Goal: Task Accomplishment & Management: Complete application form

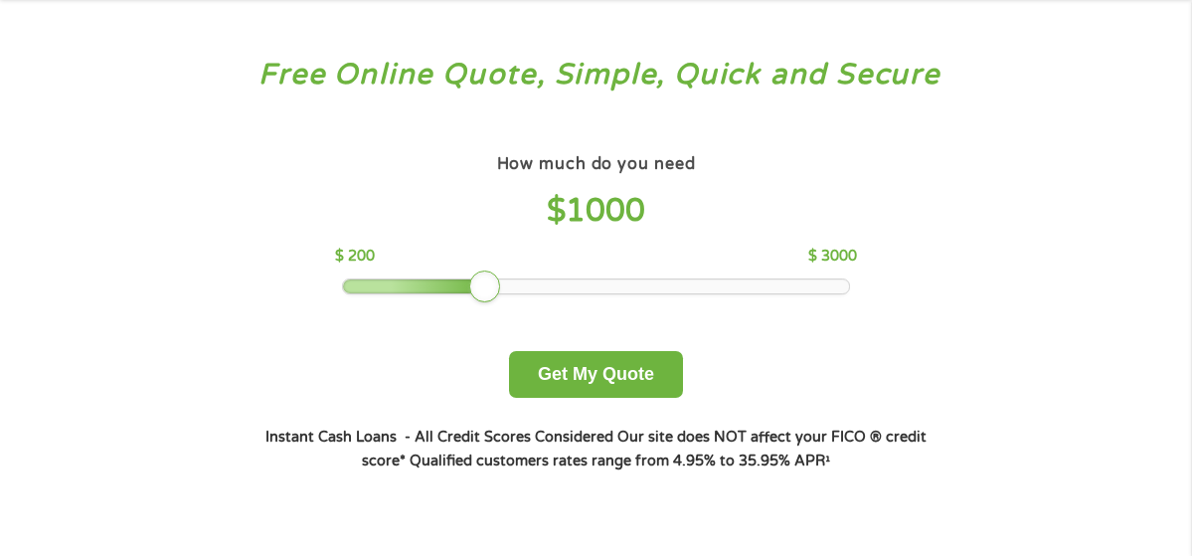
scroll to position [64, 0]
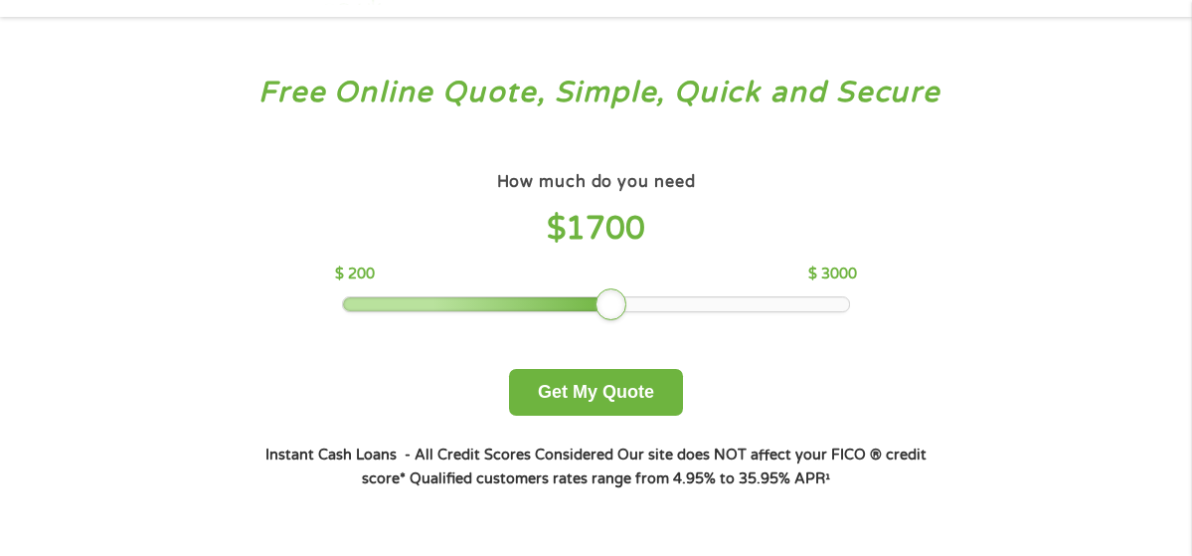
drag, startPoint x: 492, startPoint y: 313, endPoint x: 627, endPoint y: 299, distance: 135.9
click at [627, 299] on div at bounding box center [596, 304] width 506 height 14
drag, startPoint x: 618, startPoint y: 307, endPoint x: 765, endPoint y: 319, distance: 146.6
click at [765, 319] on div "How much do you need $ 2500 $ 200 $ 3000 Get My Quote" at bounding box center [596, 291] width 696 height 249
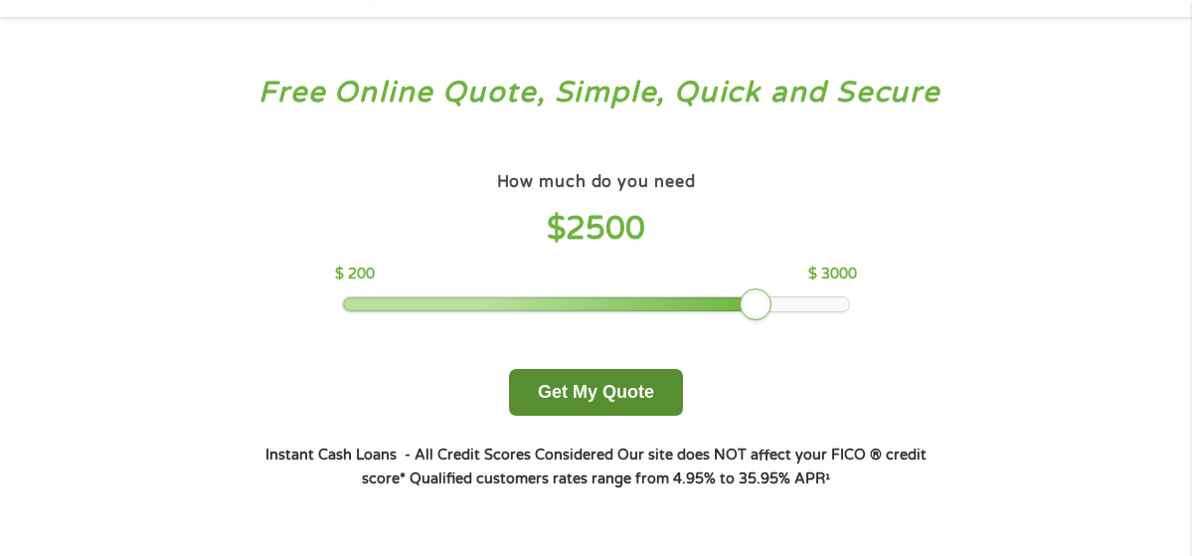
click at [586, 401] on button "Get My Quote" at bounding box center [596, 392] width 174 height 47
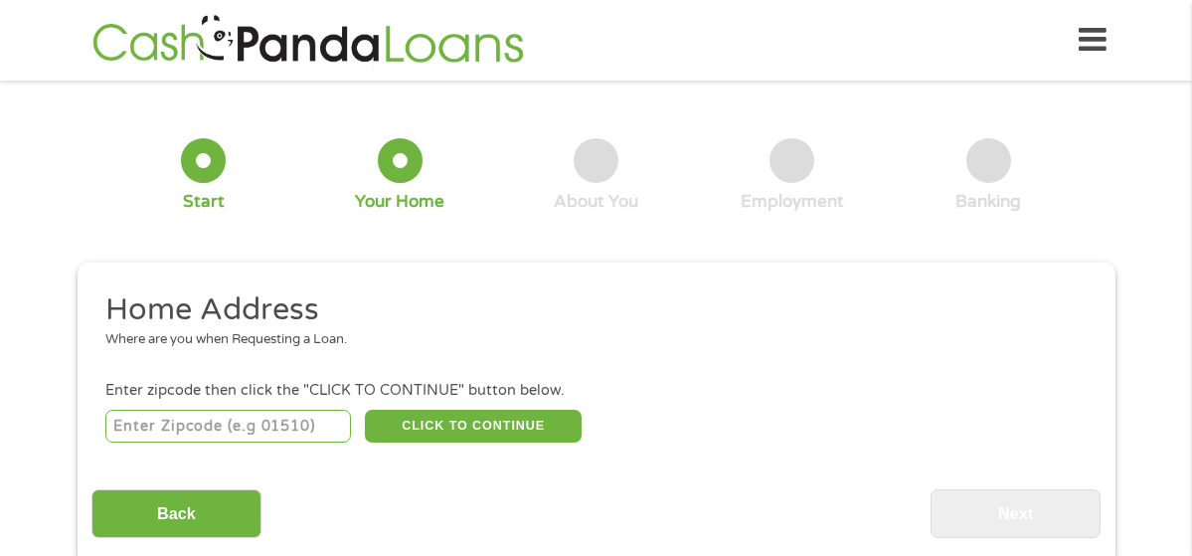
click at [290, 429] on input "number" at bounding box center [228, 427] width 246 height 34
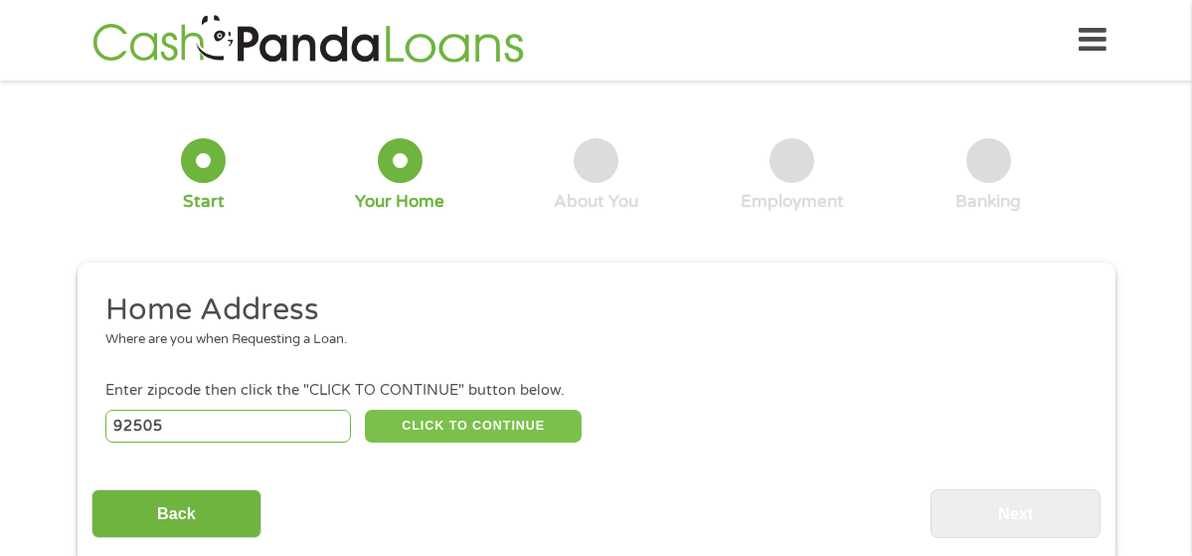
type input "92505"
click at [513, 432] on button "CLICK TO CONTINUE" at bounding box center [473, 427] width 217 height 34
type input "92505"
type input "Riverside"
select select "California"
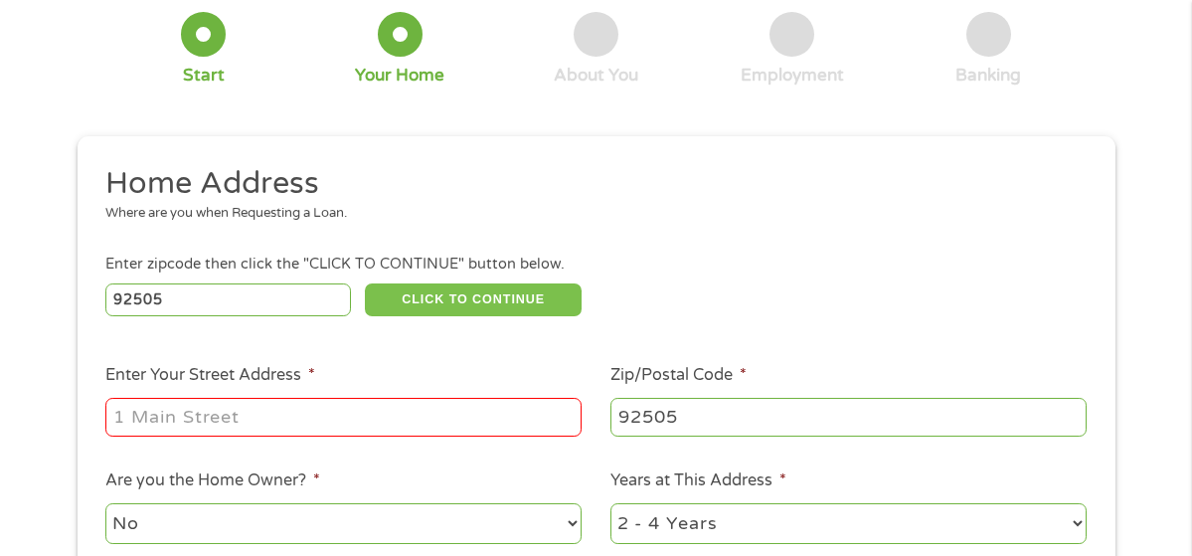
scroll to position [141, 0]
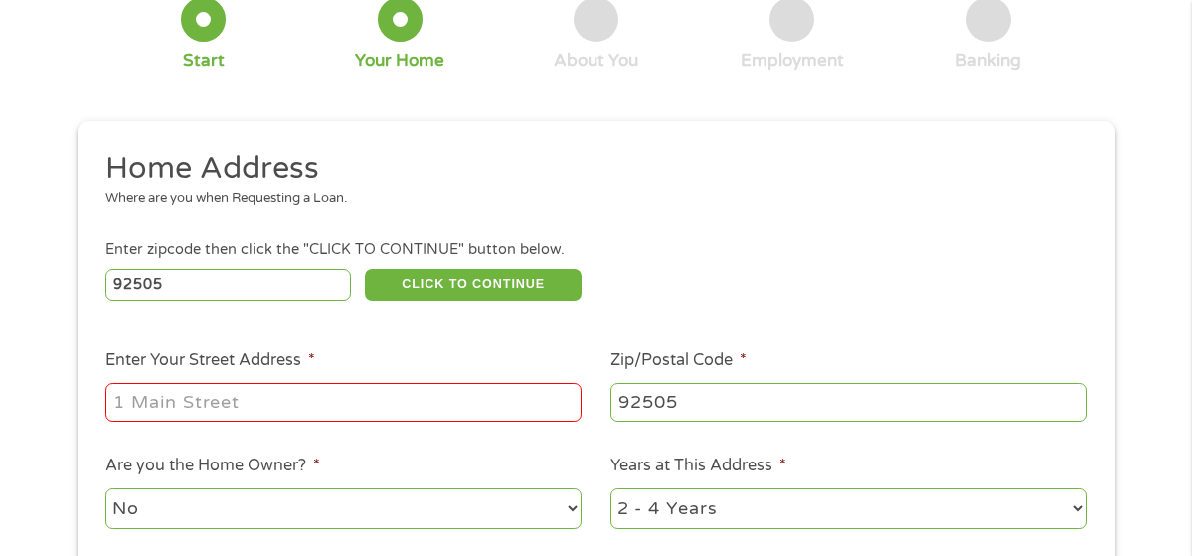
click at [365, 394] on input "Enter Your Street Address *" at bounding box center [343, 402] width 476 height 38
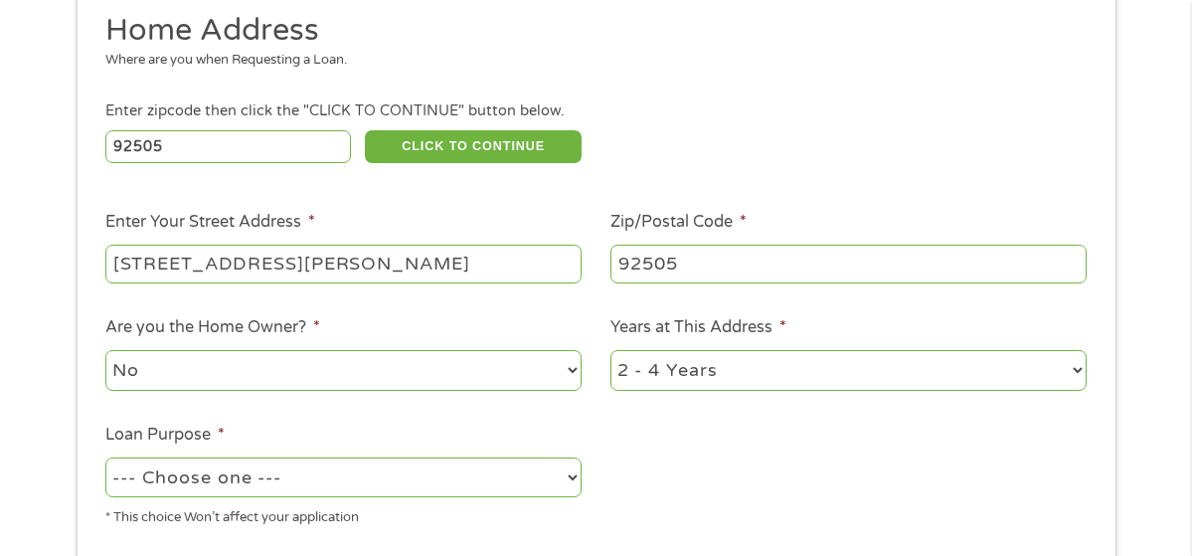
scroll to position [281, 0]
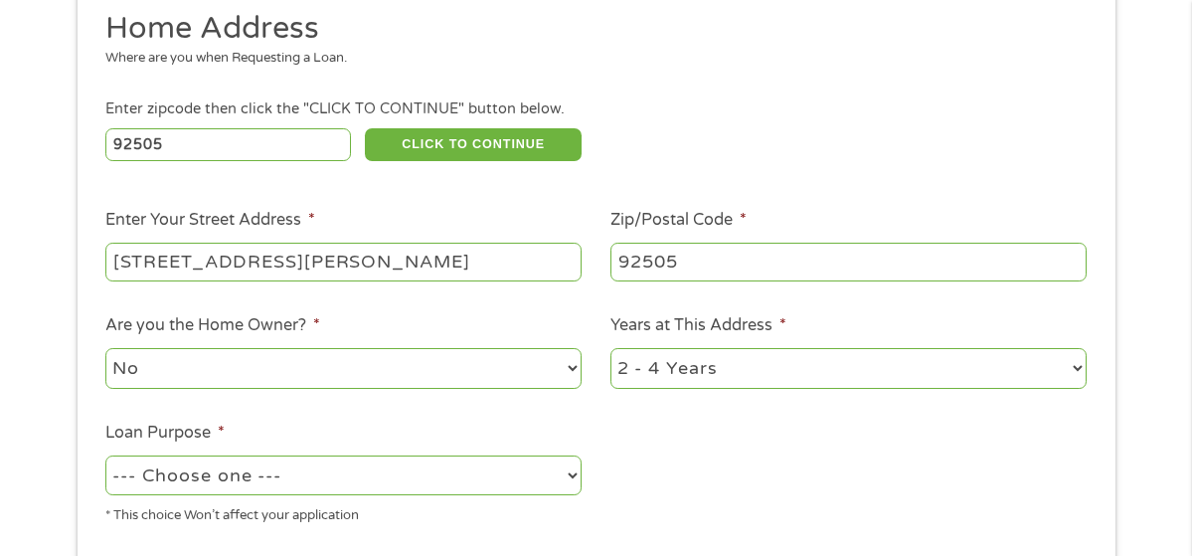
type input "11235 Pierce Street apt 201"
click at [396, 477] on select "--- Choose one --- Pay Bills Debt Consolidation Home Improvement Major Purchase…" at bounding box center [343, 475] width 476 height 41
select select "other"
click at [105, 456] on select "--- Choose one --- Pay Bills Debt Consolidation Home Improvement Major Purchase…" at bounding box center [343, 475] width 476 height 41
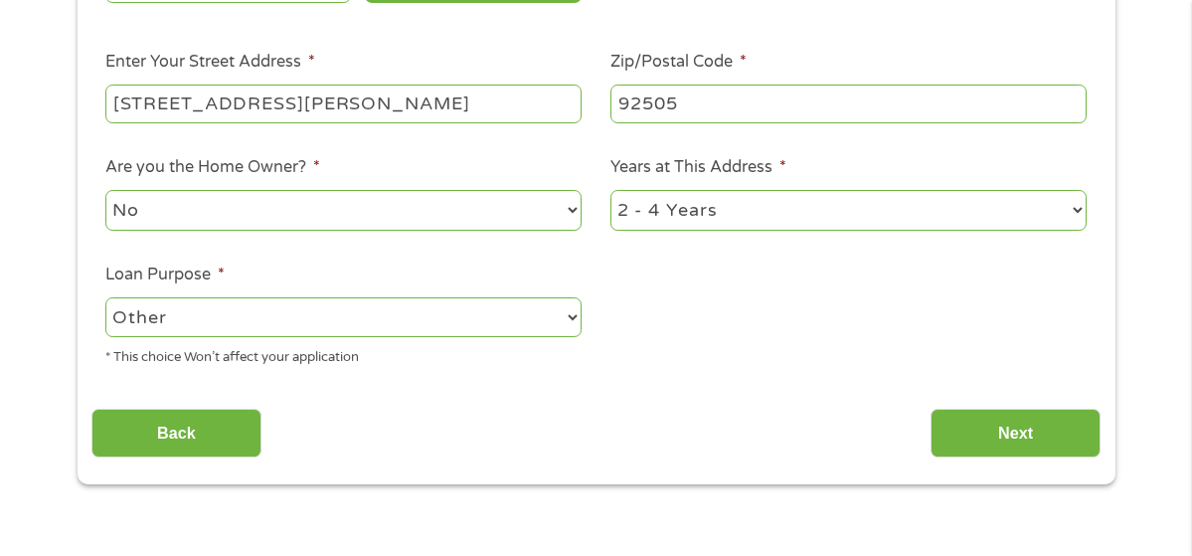
scroll to position [448, 0]
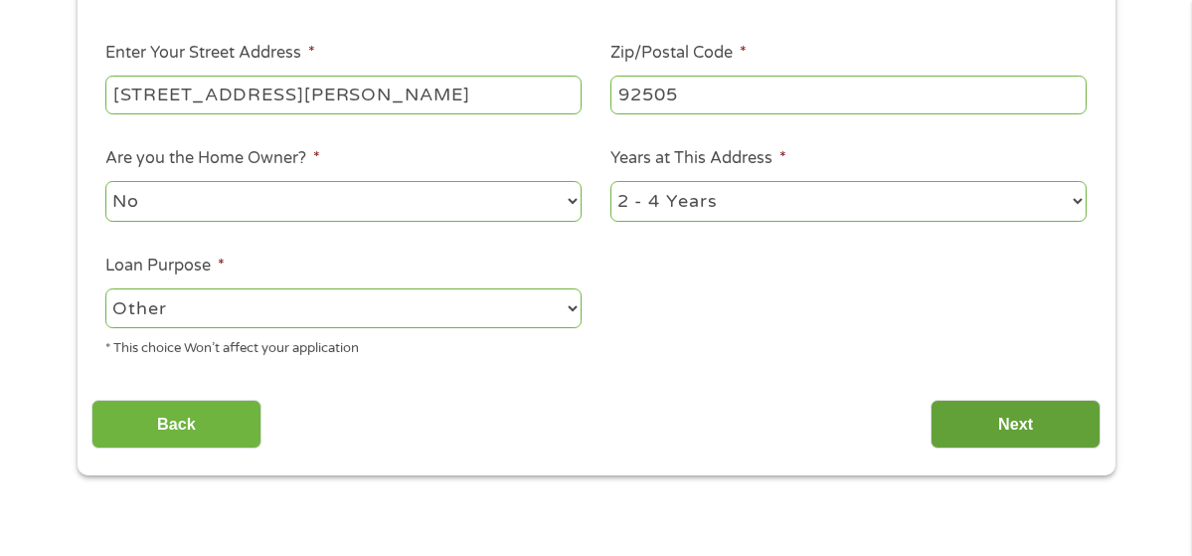
click at [980, 424] on input "Next" at bounding box center [1016, 424] width 170 height 49
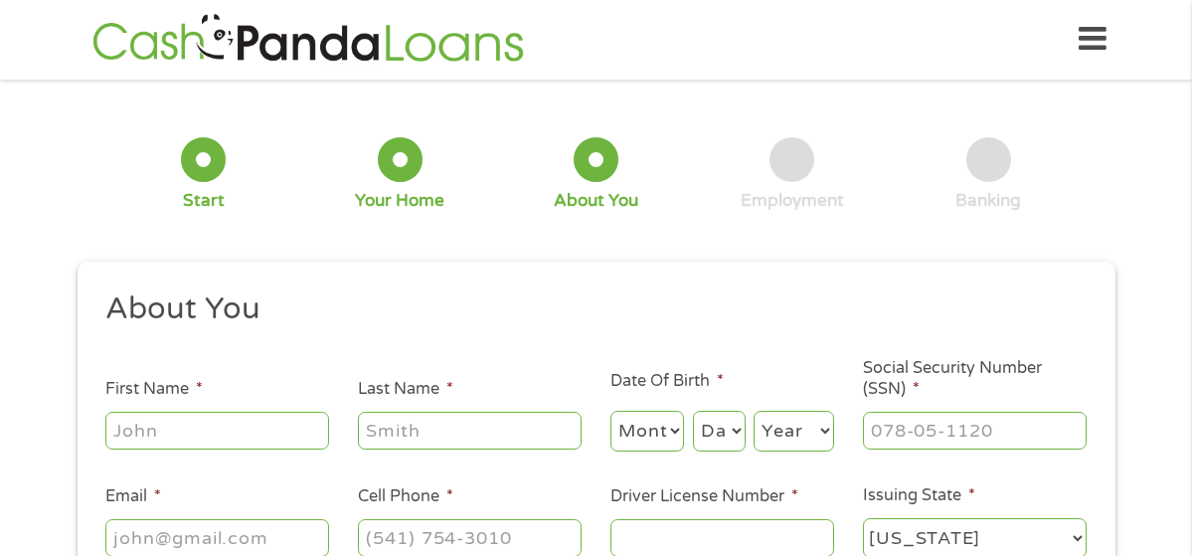
scroll to position [0, 0]
click at [292, 435] on input "First Name *" at bounding box center [217, 432] width 224 height 38
type input "Ascention"
type input "Arcadia"
select select "2"
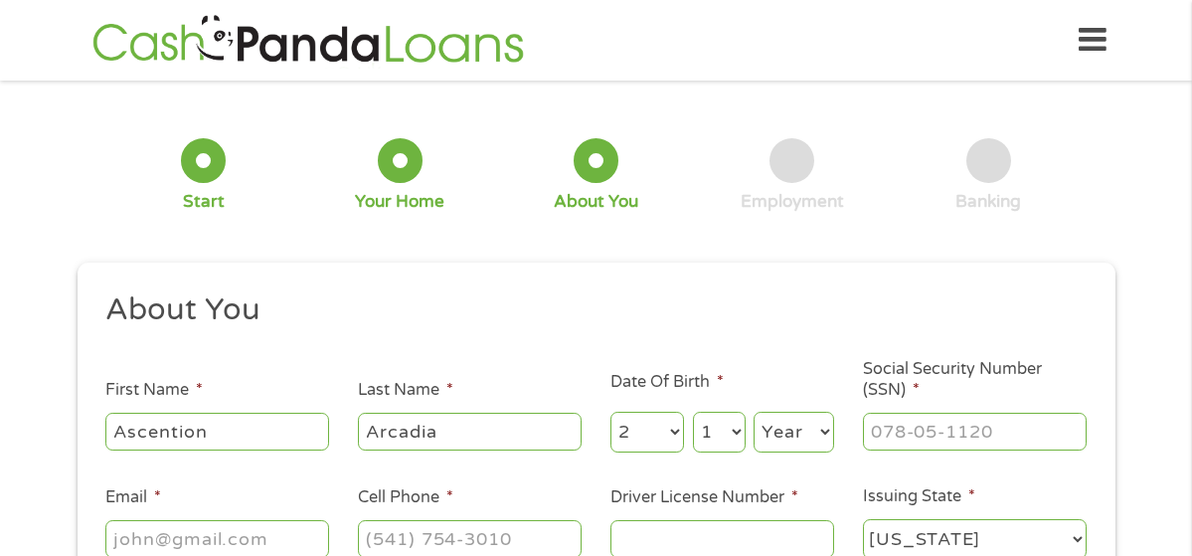
select select "13"
select select "1984"
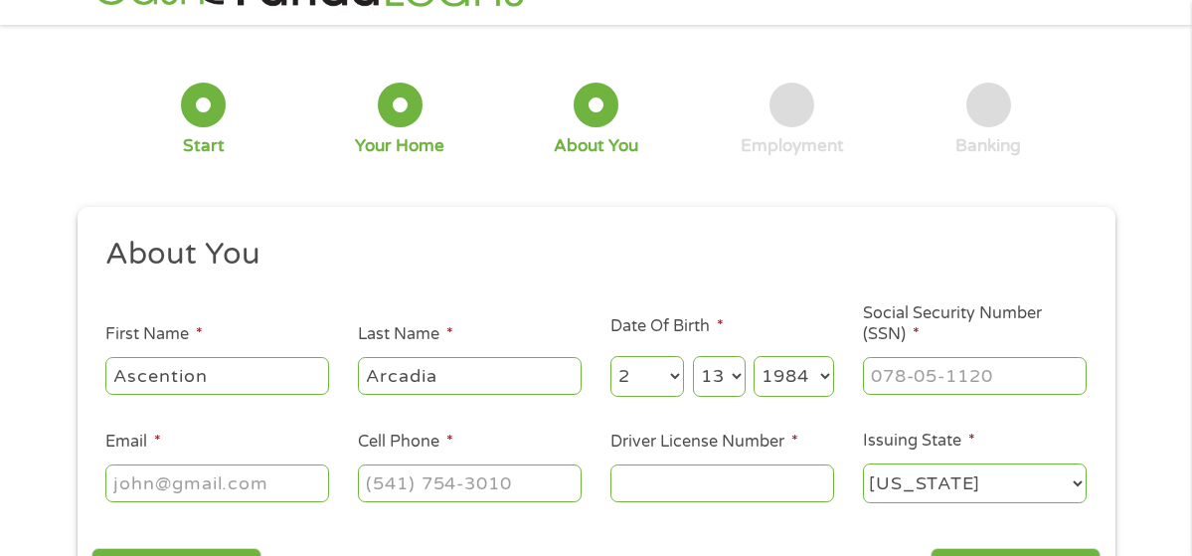
scroll to position [111, 0]
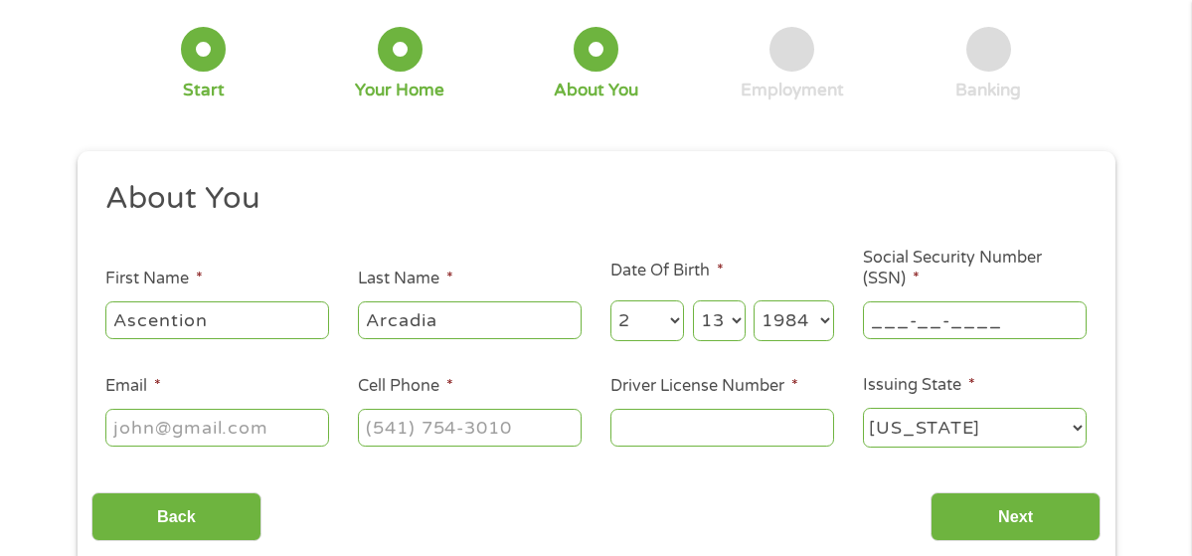
click at [910, 330] on input "___-__-____" at bounding box center [975, 320] width 224 height 38
type input "549-79-8384"
click at [260, 438] on input "Email *" at bounding box center [217, 428] width 224 height 38
type input "Mr.arcderz8@gmail.com"
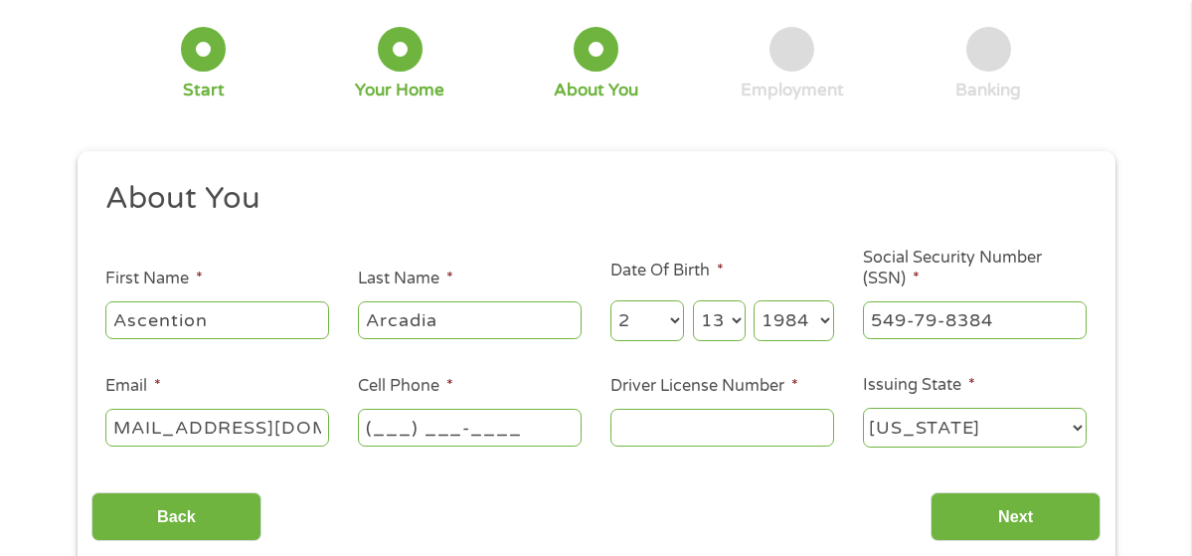
scroll to position [0, 0]
type input "(209) 580-6314"
click at [734, 430] on input "Driver License Number *" at bounding box center [722, 428] width 224 height 38
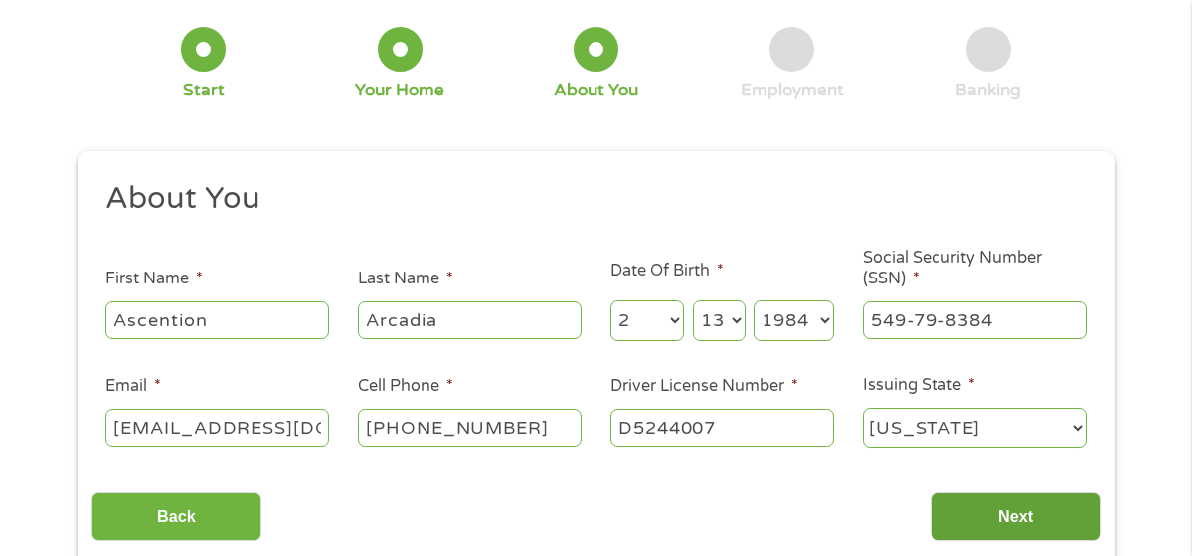
type input "D5244007"
click at [1068, 515] on input "Next" at bounding box center [1016, 516] width 170 height 49
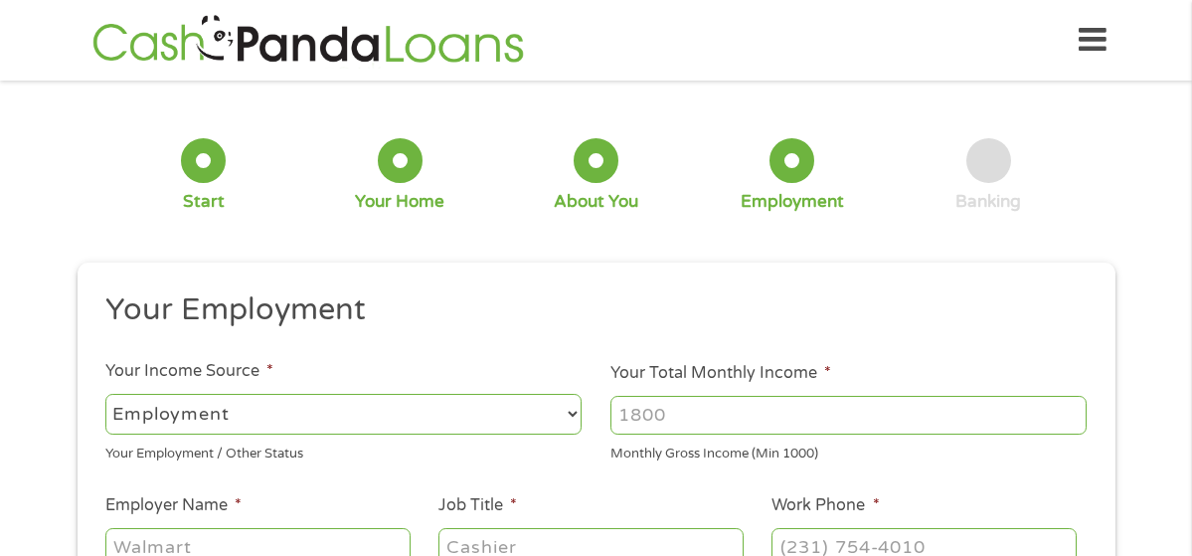
click at [679, 426] on input "Your Total Monthly Income *" at bounding box center [848, 415] width 476 height 38
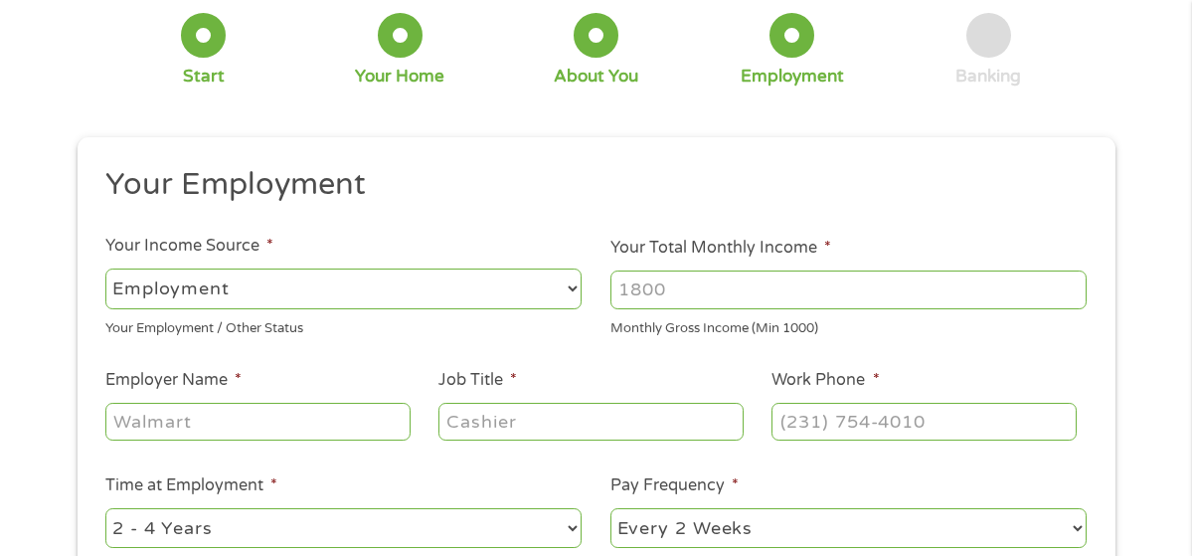
scroll to position [134, 0]
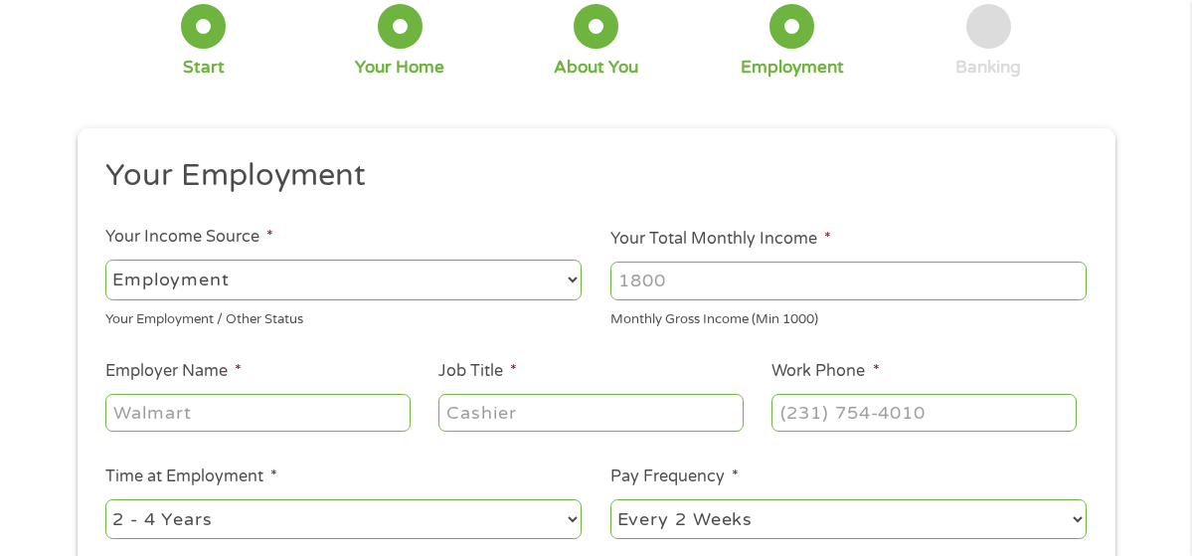
click at [309, 415] on input "Employer Name *" at bounding box center [257, 413] width 304 height 38
type input "AMAZON FULFILLMENT CENTER"
type input "PICKER & SINGLE PACKS"
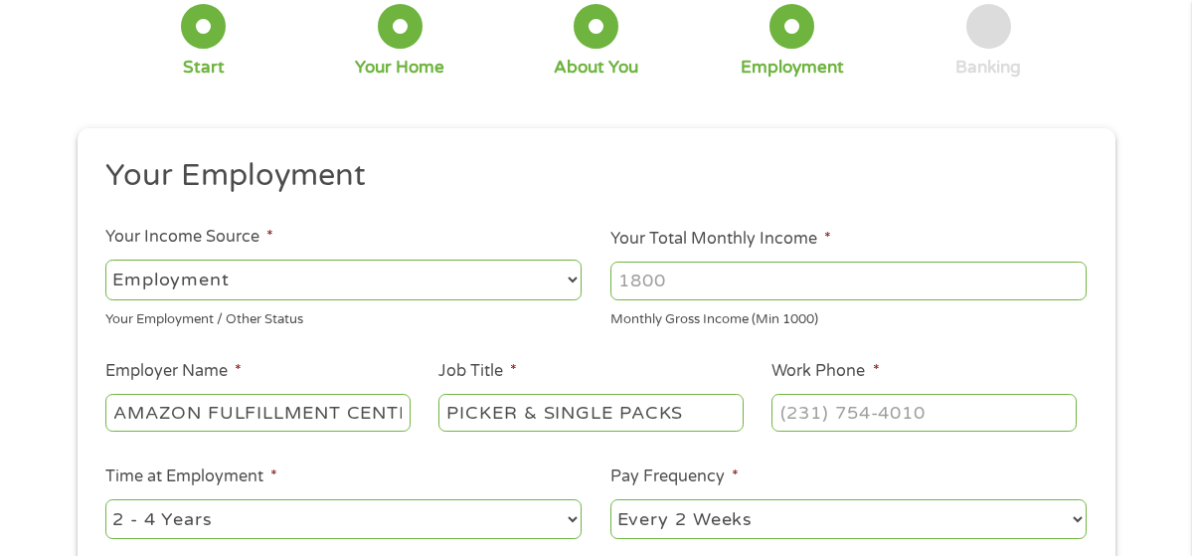
click at [677, 286] on input "Your Total Monthly Income *" at bounding box center [848, 280] width 476 height 38
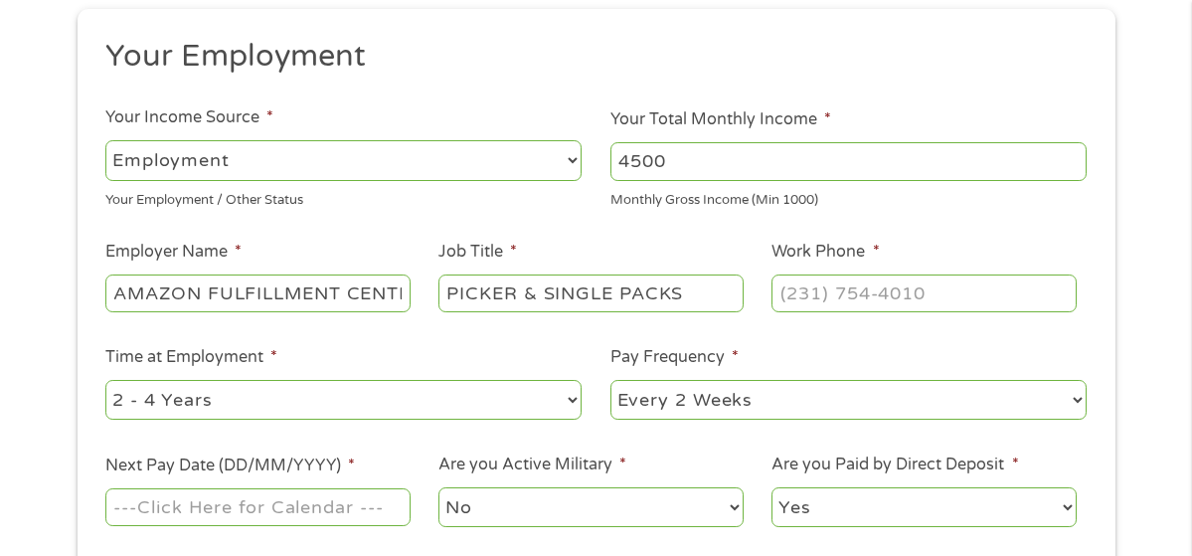
scroll to position [259, 0]
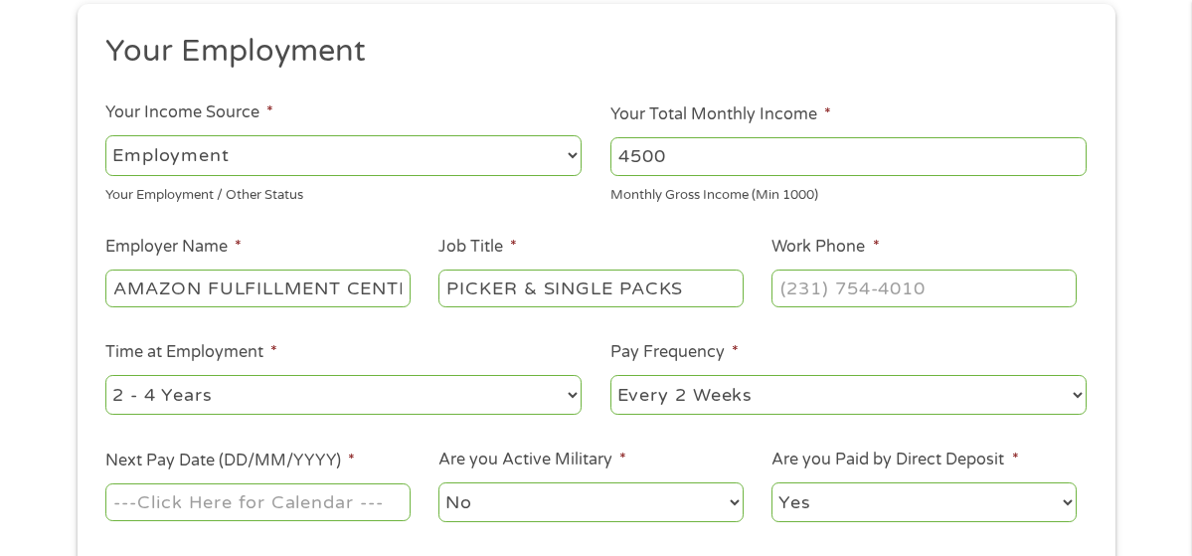
type input "4500"
click at [701, 410] on select "--- Choose one --- Every 2 Weeks Every Week Monthly Semi-Monthly" at bounding box center [848, 395] width 476 height 41
click at [610, 375] on select "--- Choose one --- Every 2 Weeks Every Week Monthly Semi-Monthly" at bounding box center [848, 395] width 476 height 41
click at [691, 390] on select "--- Choose one --- Every 2 Weeks Every Week Monthly Semi-Monthly" at bounding box center [848, 395] width 476 height 41
click at [610, 375] on select "--- Choose one --- Every 2 Weeks Every Week Monthly Semi-Monthly" at bounding box center [848, 395] width 476 height 41
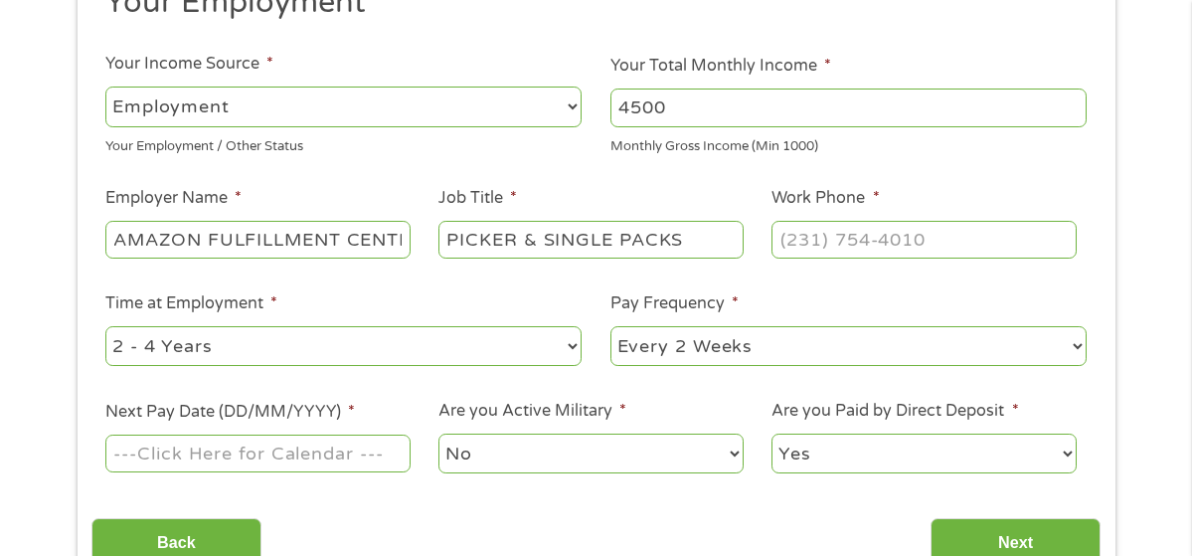
scroll to position [326, 0]
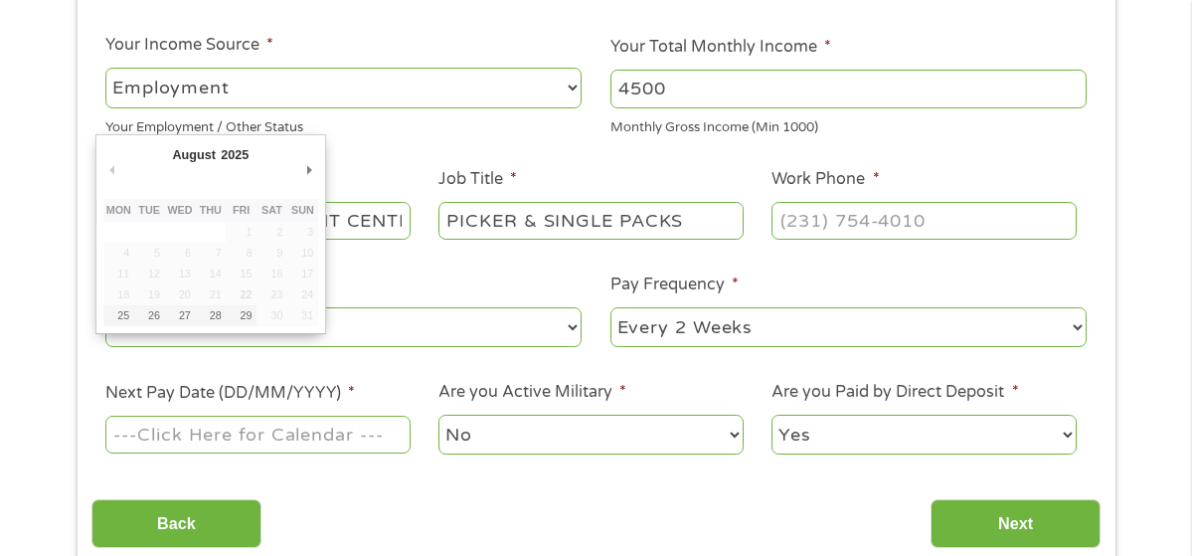
click at [372, 437] on input "Next Pay Date (DD/MM/YYYY) *" at bounding box center [257, 435] width 304 height 38
type input "29/08/2025"
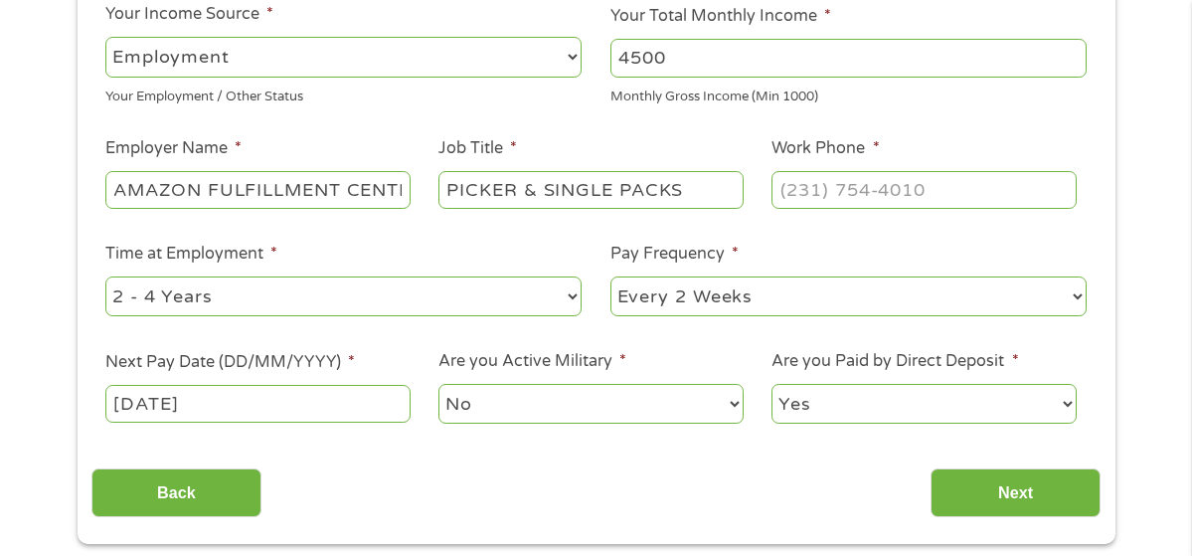
scroll to position [365, 0]
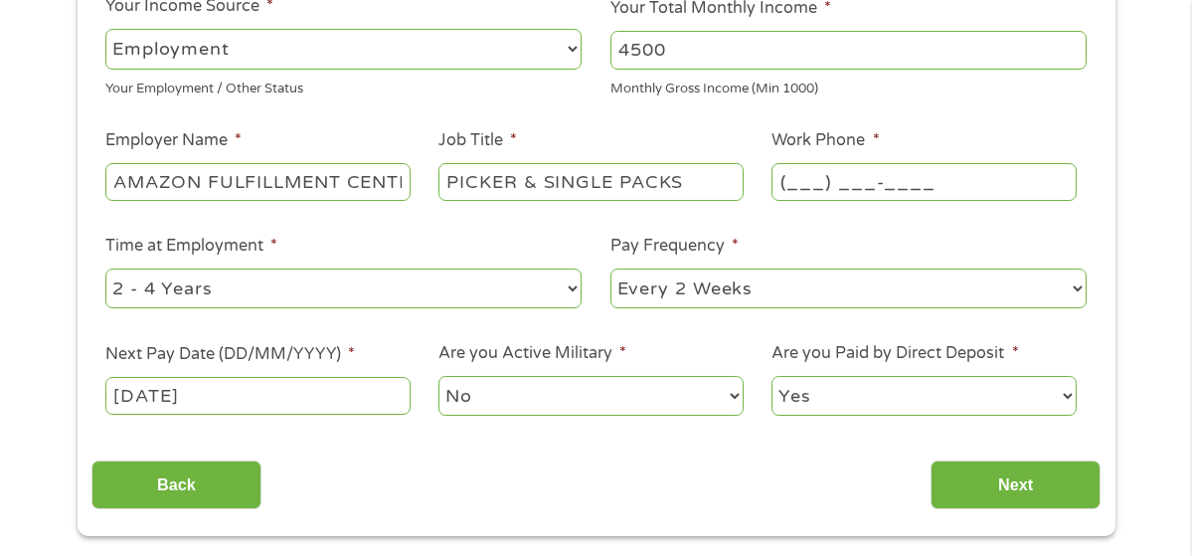
click at [804, 179] on input "(___) ___-____" at bounding box center [924, 182] width 304 height 38
type input "(866) ___-____"
type input "(866) 437-9078"
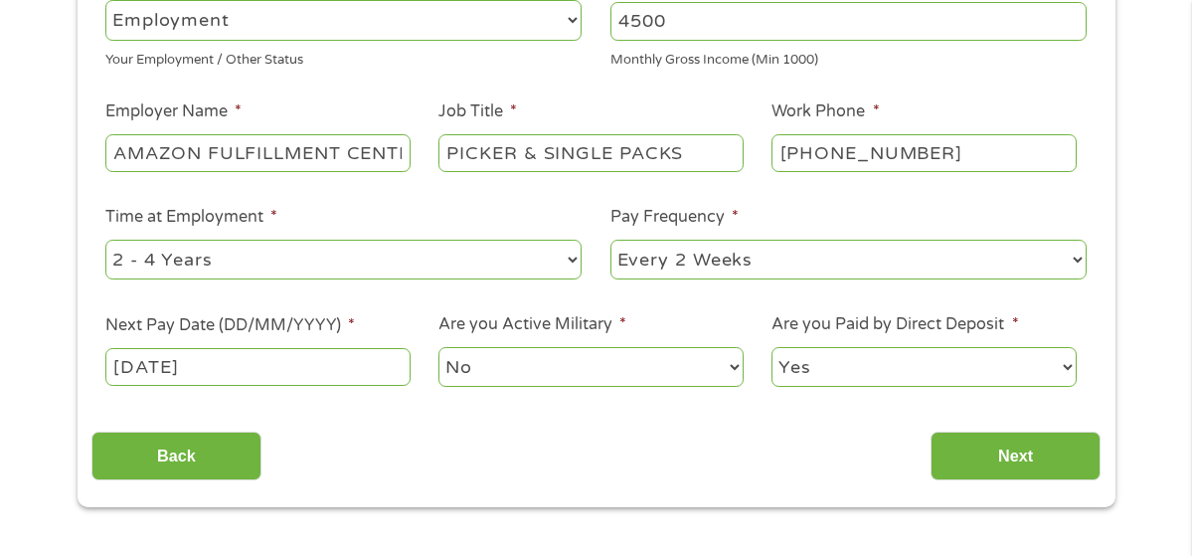
scroll to position [399, 0]
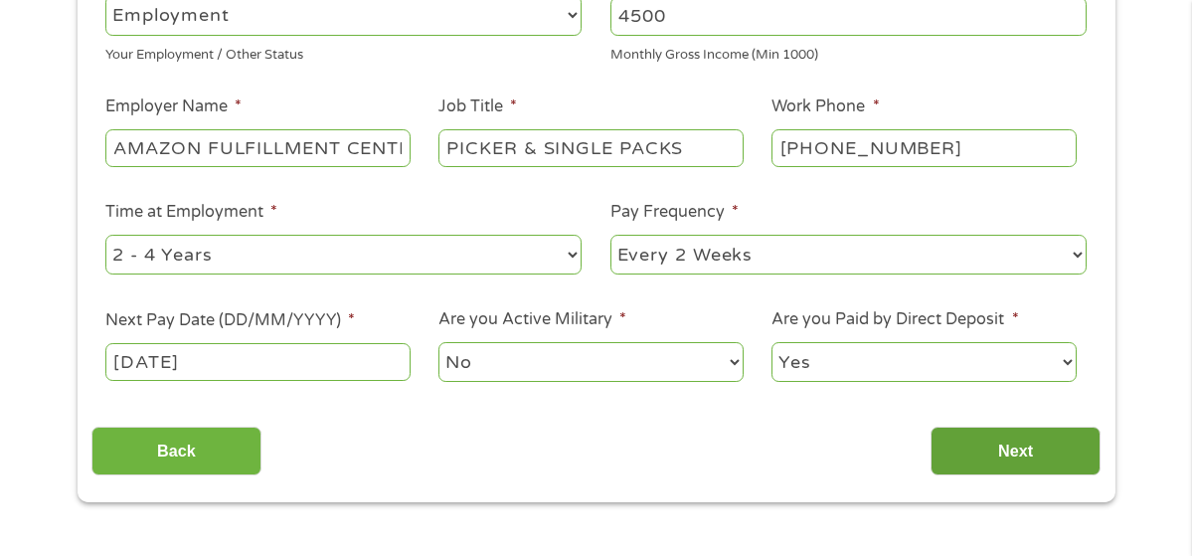
click at [978, 448] on input "Next" at bounding box center [1016, 451] width 170 height 49
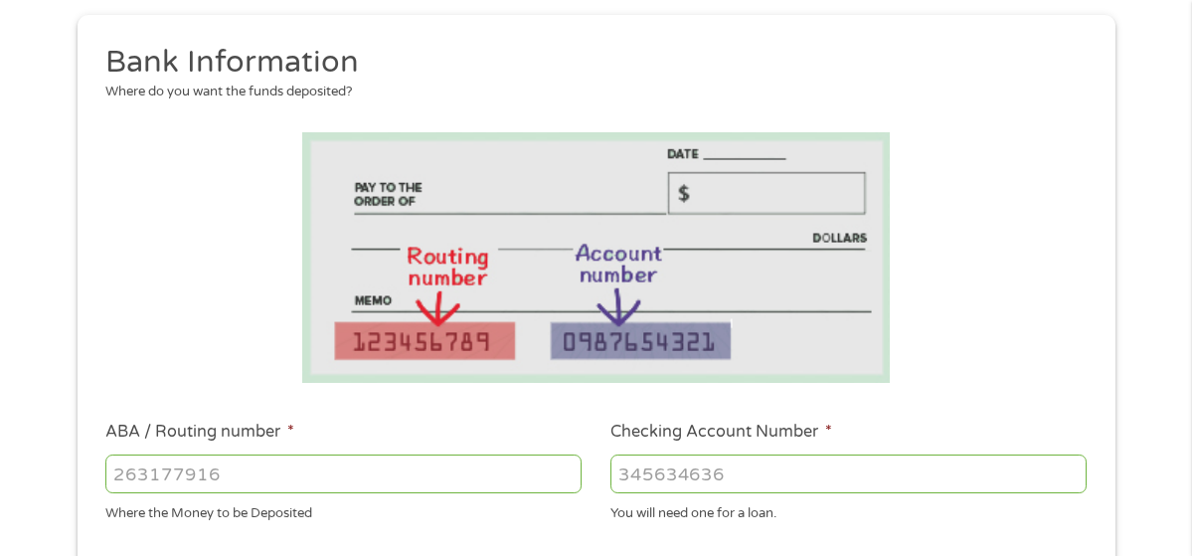
scroll to position [261, 0]
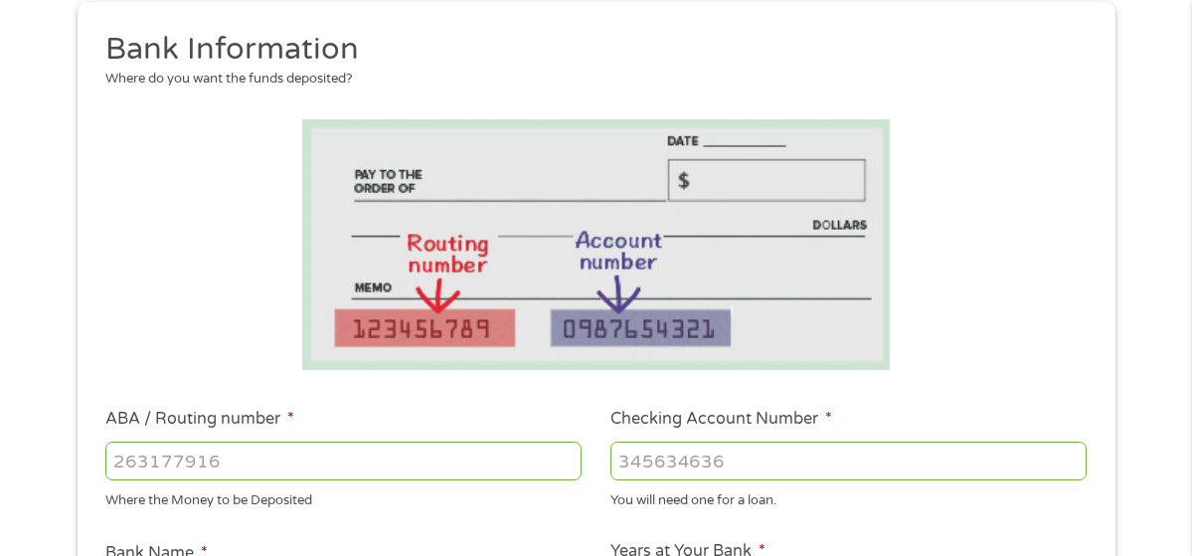
click at [419, 469] on input "ABA / Routing number *" at bounding box center [343, 460] width 476 height 38
type input "121000358"
type input "BANK OF AMERICA NA"
type input "121000358"
click at [759, 456] on input "Checking Account Number *" at bounding box center [848, 460] width 476 height 38
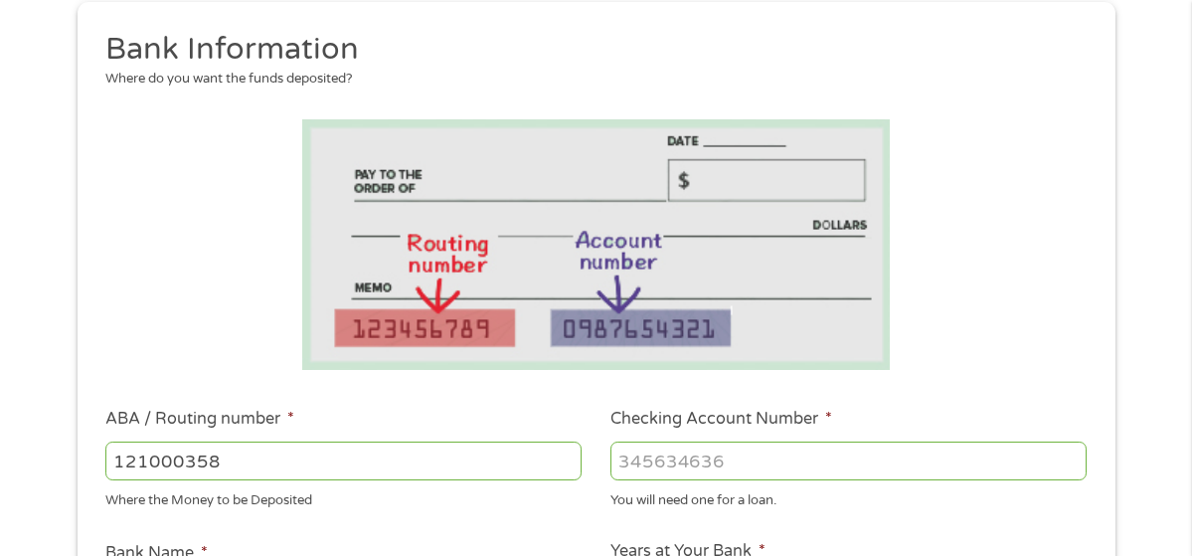
type input "2"
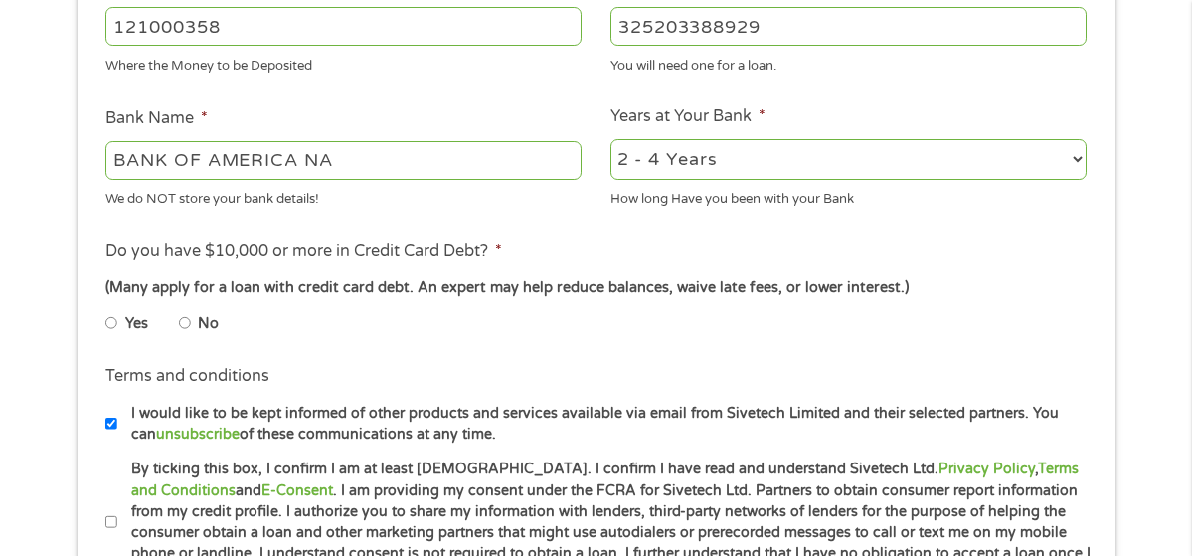
scroll to position [697, 0]
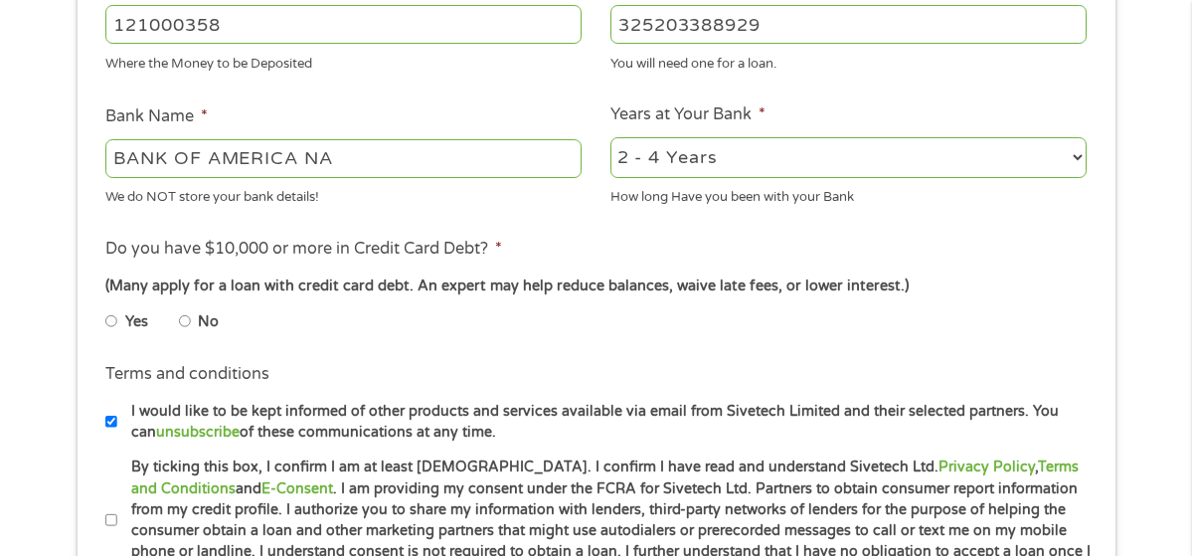
type input "325203388929"
click at [776, 465] on label "By ticking this box, I confirm I am at least 18 years old. I confirm I have rea…" at bounding box center [604, 519] width 975 height 127
click at [117, 504] on input "By ticking this box, I confirm I am at least 18 years old. I confirm I have rea…" at bounding box center [111, 520] width 12 height 32
checkbox input "true"
click at [188, 322] on input "No" at bounding box center [185, 321] width 12 height 32
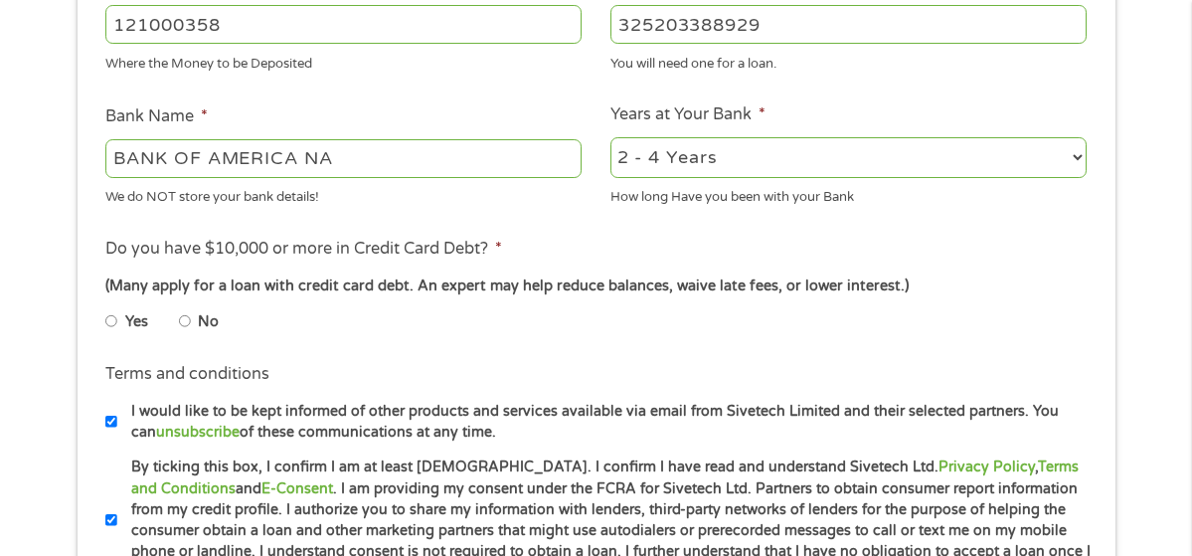
radio input "true"
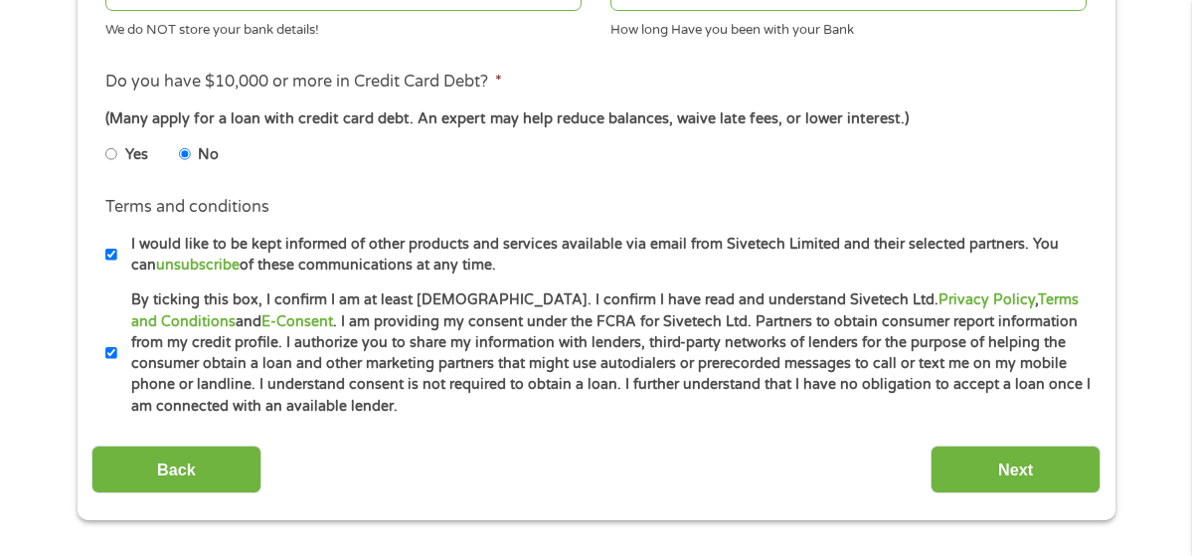
scroll to position [865, 0]
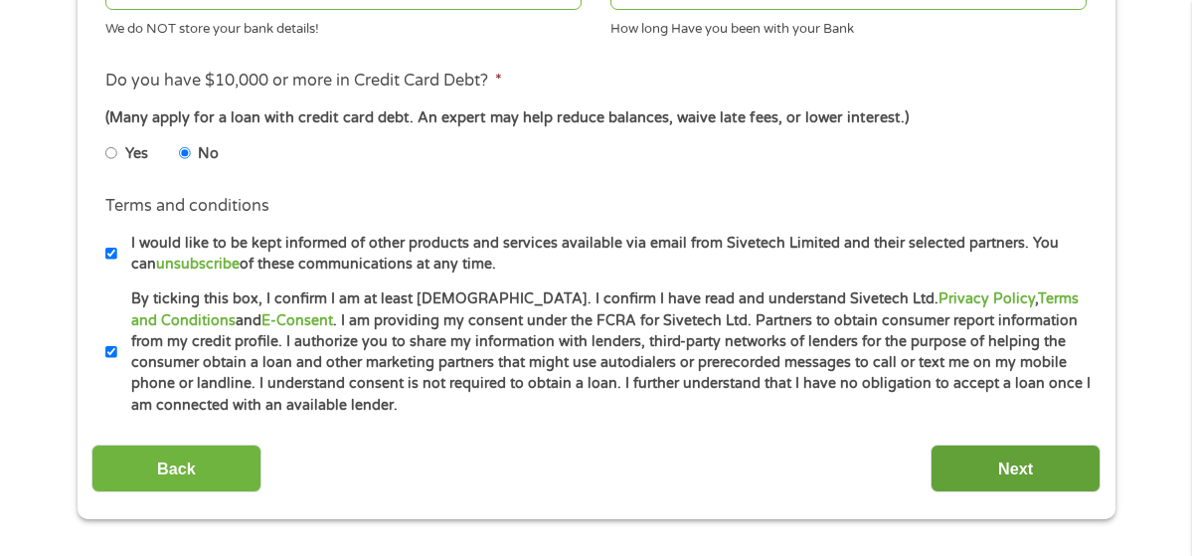
click at [976, 478] on input "Next" at bounding box center [1016, 468] width 170 height 49
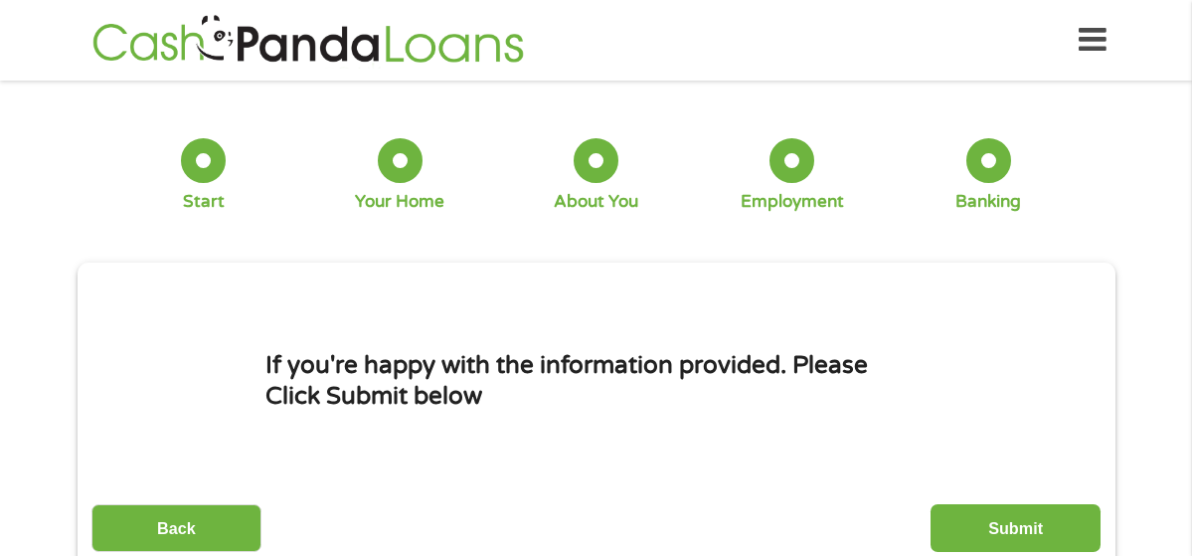
scroll to position [0, 0]
click at [967, 521] on input "Submit" at bounding box center [1016, 528] width 170 height 49
